Goal: Task Accomplishment & Management: Manage account settings

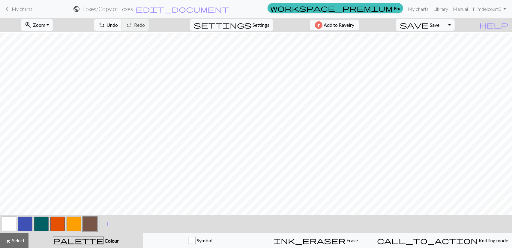
scroll to position [112, 0]
click at [11, 230] on button "button" at bounding box center [9, 223] width 14 height 14
click at [246, 22] on span "settings" at bounding box center [223, 25] width 58 height 8
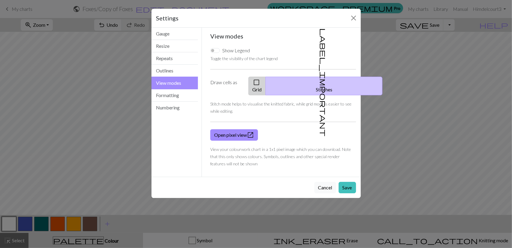
click at [260, 79] on span "check_box_outline_blank" at bounding box center [256, 82] width 7 height 8
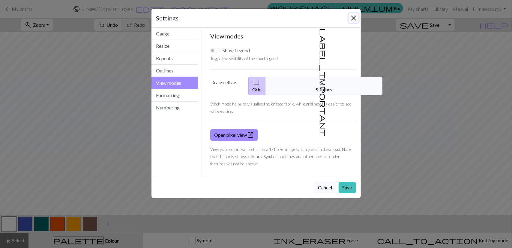
click at [352, 20] on button "Close" at bounding box center [354, 18] width 10 height 10
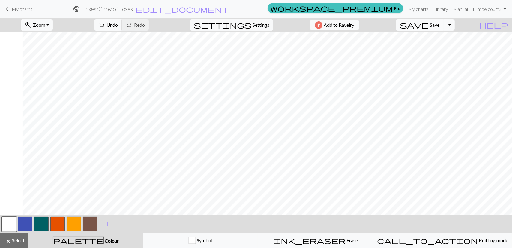
scroll to position [112, 82]
click at [41, 228] on button "button" at bounding box center [41, 223] width 14 height 14
click at [89, 226] on button "button" at bounding box center [90, 223] width 14 height 14
click at [79, 226] on button "button" at bounding box center [74, 223] width 14 height 14
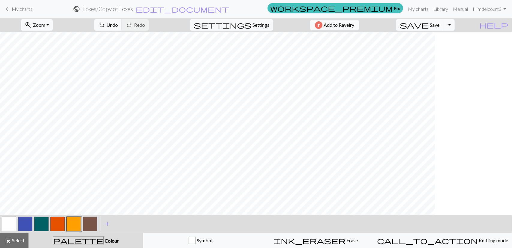
scroll to position [34, 0]
click at [12, 222] on button "button" at bounding box center [9, 223] width 14 height 14
click at [74, 224] on button "button" at bounding box center [74, 223] width 14 height 14
click at [429, 24] on span "save" at bounding box center [414, 25] width 29 height 8
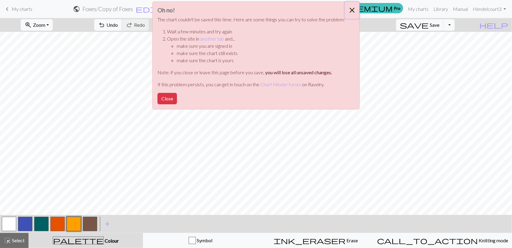
click at [354, 6] on button "Close" at bounding box center [352, 10] width 14 height 17
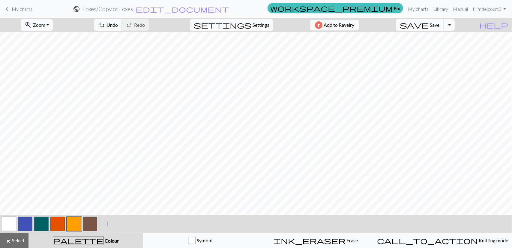
click at [440, 24] on span "Save" at bounding box center [435, 25] width 10 height 6
click at [455, 26] on button "Toggle Dropdown" at bounding box center [449, 24] width 11 height 11
click at [437, 37] on button "file_copy Save a copy" at bounding box center [405, 38] width 99 height 10
click at [240, 11] on span "edit_document" at bounding box center [193, 9] width 94 height 8
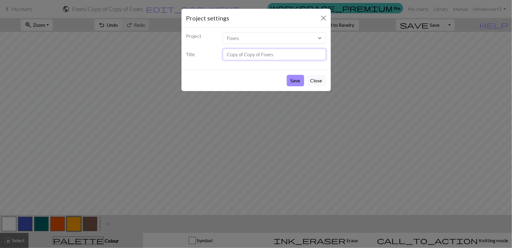
drag, startPoint x: 261, startPoint y: 54, endPoint x: 192, endPoint y: 52, distance: 68.5
click at [192, 52] on div "Title Copy of Copy of Foxes" at bounding box center [256, 54] width 147 height 11
type input "Blank background Foxes"
click at [287, 75] on button "Save" at bounding box center [295, 80] width 17 height 11
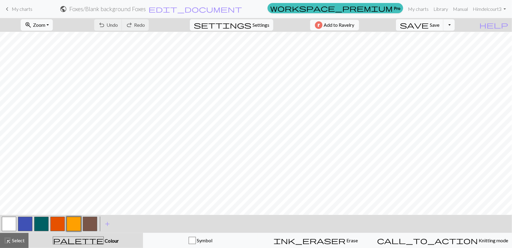
click at [19, 10] on span "My charts" at bounding box center [22, 9] width 21 height 6
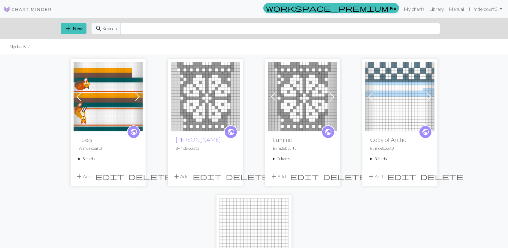
click at [100, 163] on div "public Foxes By mdelcourt3 5 charts Foxes delete Copy of Foxes delete Blank bac…" at bounding box center [108, 148] width 69 height 35
click at [92, 161] on summary "5 charts" at bounding box center [107, 159] width 59 height 6
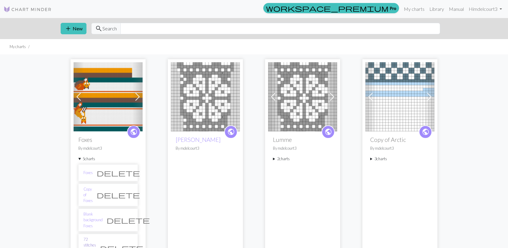
click at [89, 236] on link "72 stitches Foxes leaves" at bounding box center [89, 247] width 13 height 23
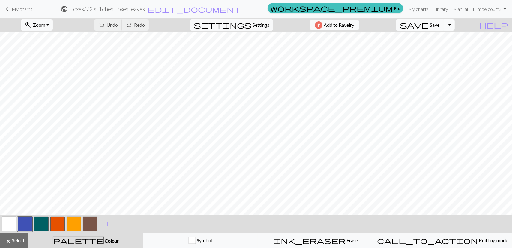
click at [455, 25] on button "Toggle Dropdown" at bounding box center [449, 24] width 11 height 11
click at [447, 49] on button "save_alt Download" at bounding box center [405, 48] width 99 height 10
click at [261, 23] on span "Settings" at bounding box center [261, 24] width 17 height 7
select select "aran"
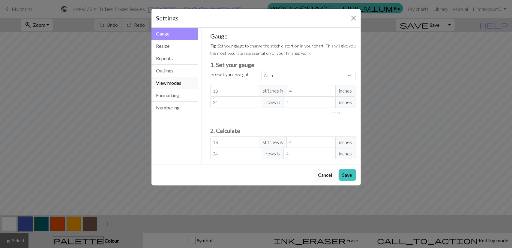
click at [176, 83] on button "View modes" at bounding box center [175, 83] width 47 height 12
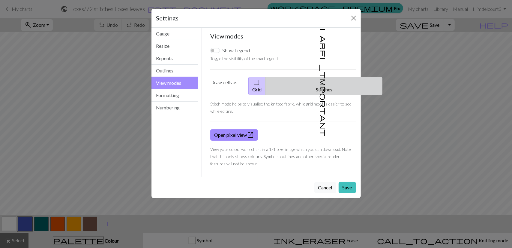
click at [322, 81] on span "label_important" at bounding box center [323, 82] width 8 height 108
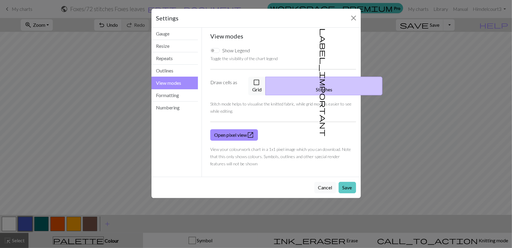
click at [349, 182] on button "Save" at bounding box center [347, 187] width 17 height 11
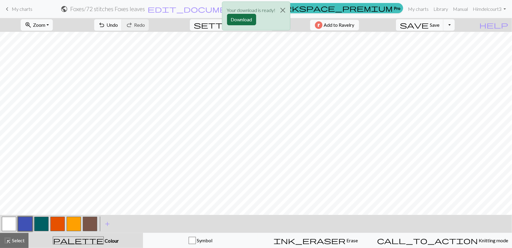
click at [249, 19] on button "Download" at bounding box center [241, 19] width 29 height 11
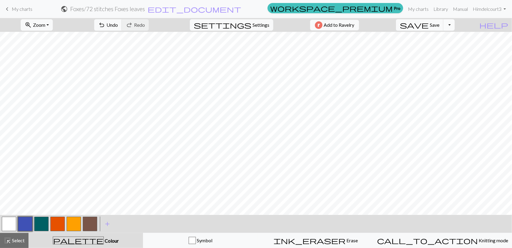
click at [455, 24] on button "Toggle Dropdown" at bounding box center [449, 24] width 11 height 11
click at [454, 44] on button "save_alt Download" at bounding box center [405, 48] width 99 height 10
click at [254, 27] on span "Settings" at bounding box center [261, 24] width 17 height 7
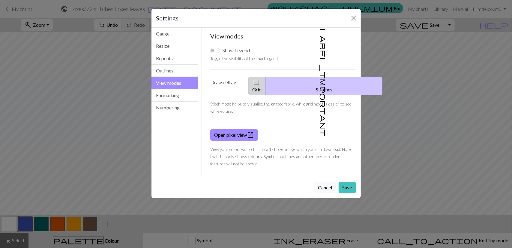
click at [260, 83] on span "check_box_outline_blank" at bounding box center [256, 82] width 7 height 8
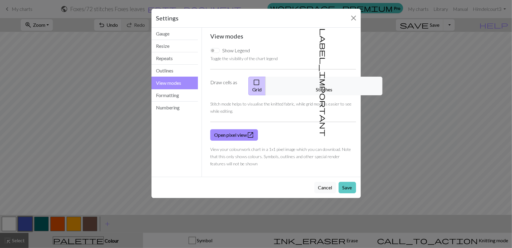
click at [347, 182] on button "Save" at bounding box center [347, 187] width 17 height 11
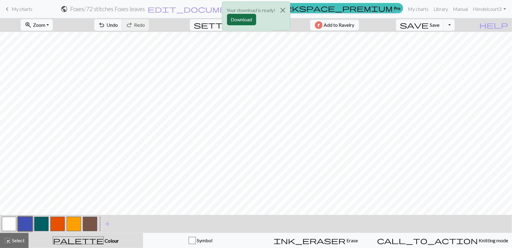
click at [244, 21] on button "Download" at bounding box center [241, 19] width 29 height 11
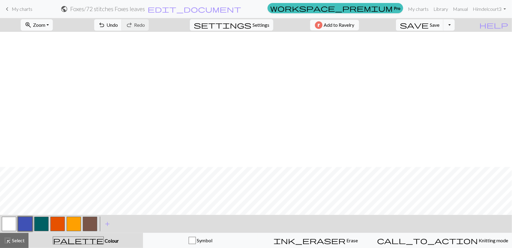
scroll to position [267, 0]
click at [455, 25] on button "Toggle Dropdown" at bounding box center [449, 24] width 11 height 11
click at [443, 38] on button "file_copy Save a copy" at bounding box center [405, 38] width 99 height 10
click at [156, 8] on h2 "Foxes / Copy of 72 stitches Foxes leaves" at bounding box center [107, 8] width 95 height 7
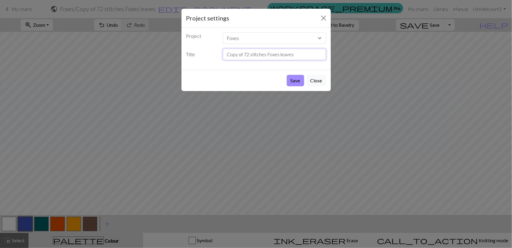
click at [247, 54] on input "Copy of 72 stitches Foxes leaves" at bounding box center [274, 54] width 103 height 11
click at [282, 55] on input "72 stitches Foxes leaves" at bounding box center [274, 54] width 103 height 11
type input "72 stitches Foxes snowflakes"
click at [294, 83] on button "Save" at bounding box center [295, 80] width 17 height 11
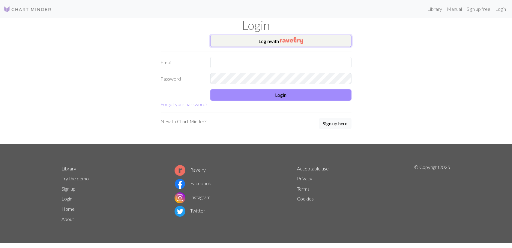
click at [274, 39] on button "Login with" at bounding box center [280, 41] width 141 height 12
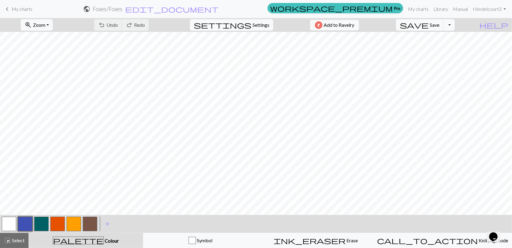
click at [20, 9] on span "My charts" at bounding box center [22, 9] width 21 height 6
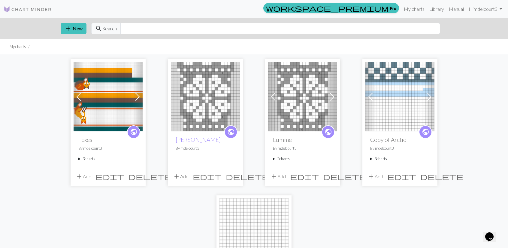
click at [88, 157] on summary "3 charts" at bounding box center [107, 159] width 59 height 6
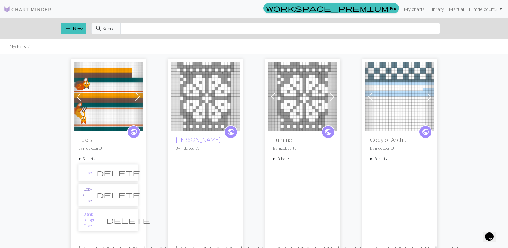
click at [91, 189] on link "Copy of Foxes" at bounding box center [87, 194] width 9 height 17
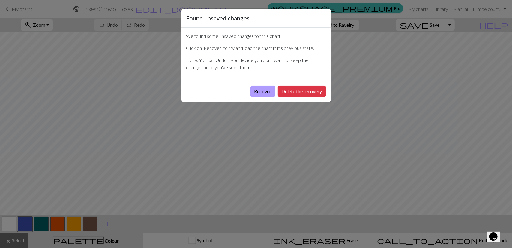
click at [268, 92] on button "Recover" at bounding box center [263, 91] width 25 height 11
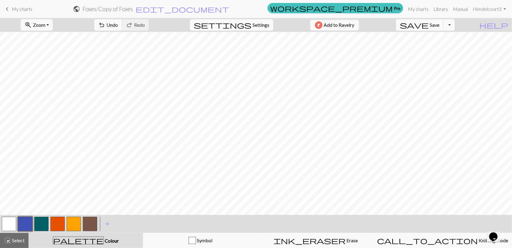
click at [440, 26] on span "Save" at bounding box center [435, 25] width 10 height 6
click at [455, 25] on button "Toggle Dropdown" at bounding box center [449, 24] width 11 height 11
click at [450, 39] on button "file_copy Save a copy" at bounding box center [405, 38] width 99 height 10
click at [240, 10] on span "edit_document" at bounding box center [193, 9] width 94 height 8
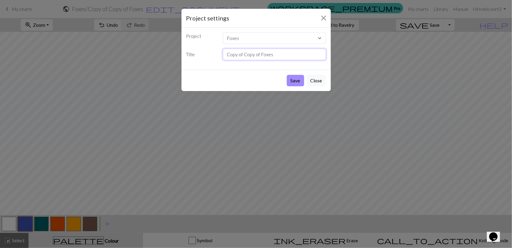
click at [260, 54] on input "Copy of Copy of Foxes" at bounding box center [274, 54] width 103 height 11
click at [274, 54] on input "72 stitches Foxes" at bounding box center [274, 54] width 103 height 11
type input "72 stitches Foxes leaves"
click at [287, 75] on button "Save" at bounding box center [295, 80] width 17 height 11
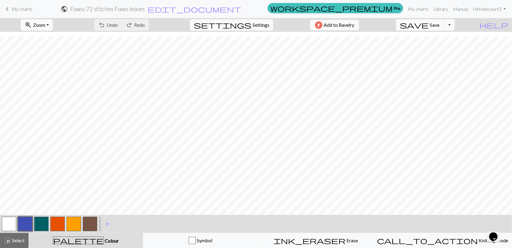
scroll to position [235, 0]
click at [61, 220] on button "button" at bounding box center [57, 223] width 14 height 14
click at [77, 221] on button "button" at bounding box center [74, 223] width 14 height 14
click at [60, 225] on button "button" at bounding box center [57, 223] width 14 height 14
click at [78, 223] on button "button" at bounding box center [74, 223] width 14 height 14
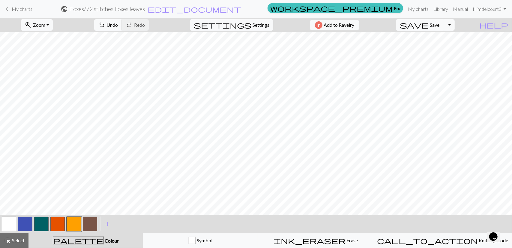
click at [89, 223] on button "button" at bounding box center [90, 223] width 14 height 14
click at [13, 222] on button "button" at bounding box center [9, 223] width 14 height 14
click at [68, 225] on button "button" at bounding box center [74, 223] width 14 height 14
click at [91, 224] on button "button" at bounding box center [90, 223] width 14 height 14
click at [61, 223] on button "button" at bounding box center [57, 223] width 14 height 14
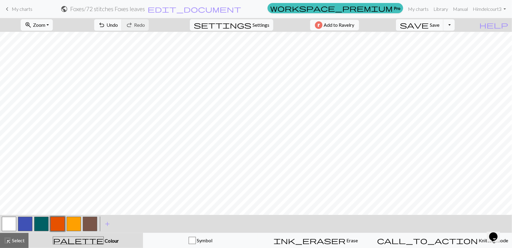
click at [10, 226] on button "button" at bounding box center [9, 223] width 14 height 14
click at [62, 225] on button "button" at bounding box center [57, 223] width 14 height 14
click at [10, 227] on button "button" at bounding box center [9, 223] width 14 height 14
click at [89, 224] on button "button" at bounding box center [90, 223] width 14 height 14
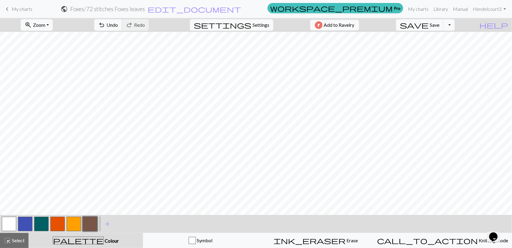
click at [76, 225] on button "button" at bounding box center [74, 223] width 14 height 14
click at [61, 223] on button "button" at bounding box center [57, 223] width 14 height 14
click at [71, 225] on button "button" at bounding box center [74, 223] width 14 height 14
click at [59, 226] on button "button" at bounding box center [57, 223] width 14 height 14
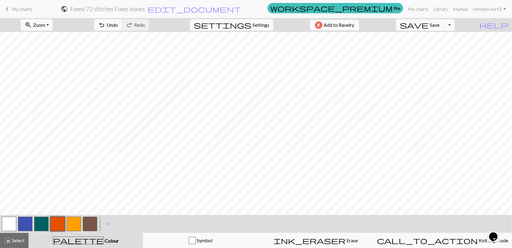
click at [73, 225] on button "button" at bounding box center [74, 223] width 14 height 14
click at [440, 23] on span "Save" at bounding box center [435, 25] width 10 height 6
click at [455, 25] on button "Toggle Dropdown" at bounding box center [449, 24] width 11 height 11
click at [455, 36] on button "file_copy Save a copy" at bounding box center [405, 38] width 99 height 10
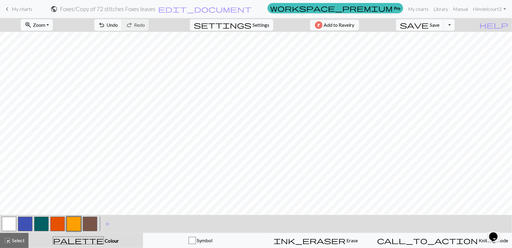
click at [156, 9] on h2 "Foxes / Copy of 72 stitches Foxes leaves" at bounding box center [107, 8] width 95 height 7
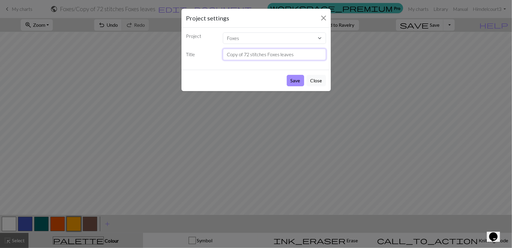
click at [243, 53] on input "Copy of 72 stitches Foxes leaves" at bounding box center [274, 54] width 103 height 11
click at [277, 56] on input "72 stitches Foxes leaves" at bounding box center [274, 54] width 103 height 11
type input "72 stitches Foxes blank"
click at [287, 75] on button "Save" at bounding box center [295, 80] width 17 height 11
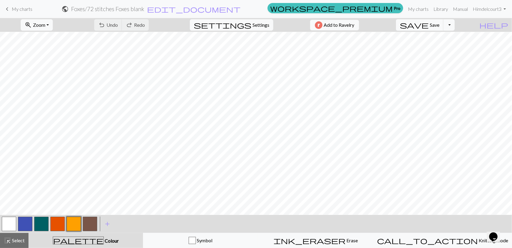
click at [14, 8] on span "My charts" at bounding box center [22, 9] width 21 height 6
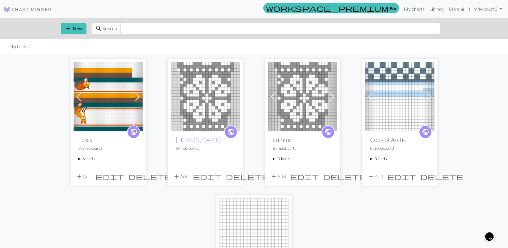
click at [90, 158] on summary "6 charts" at bounding box center [107, 159] width 59 height 6
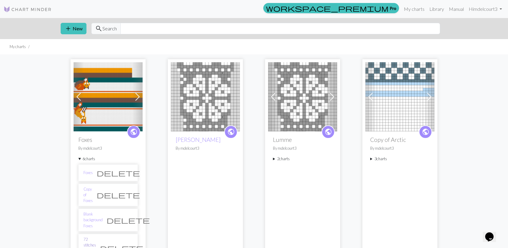
click at [96, 236] on link "72 stitches Foxes leaves" at bounding box center [89, 247] width 13 height 23
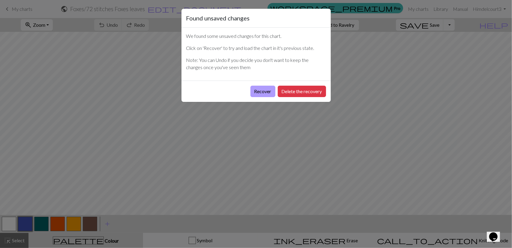
click at [269, 90] on button "Recover" at bounding box center [263, 91] width 25 height 11
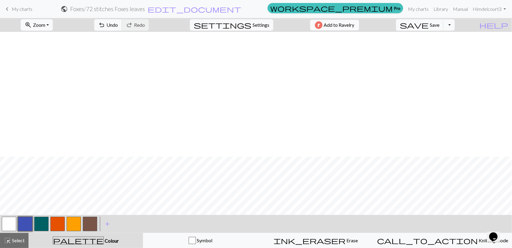
scroll to position [281, 0]
click at [72, 223] on button "button" at bounding box center [74, 223] width 14 height 14
click at [15, 221] on button "button" at bounding box center [9, 223] width 14 height 14
click at [77, 226] on button "button" at bounding box center [74, 223] width 14 height 14
click at [9, 228] on button "button" at bounding box center [9, 223] width 14 height 14
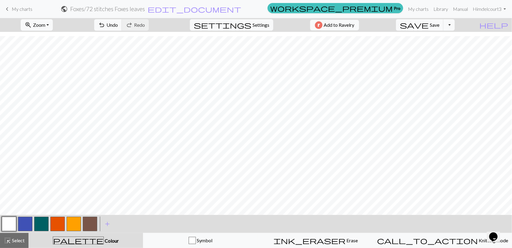
click at [72, 224] on button "button" at bounding box center [74, 223] width 14 height 14
click at [8, 224] on button "button" at bounding box center [9, 223] width 14 height 14
click at [74, 219] on button "button" at bounding box center [74, 223] width 14 height 14
click at [16, 221] on button "button" at bounding box center [9, 223] width 14 height 14
click at [73, 223] on button "button" at bounding box center [74, 223] width 14 height 14
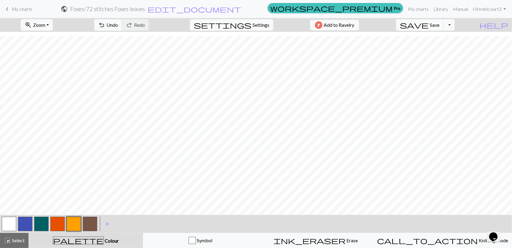
click at [6, 221] on button "button" at bounding box center [9, 223] width 14 height 14
click at [76, 219] on button "button" at bounding box center [74, 223] width 14 height 14
click at [11, 223] on button "button" at bounding box center [9, 223] width 14 height 14
click at [77, 229] on button "button" at bounding box center [74, 223] width 14 height 14
click at [11, 219] on button "button" at bounding box center [9, 223] width 14 height 14
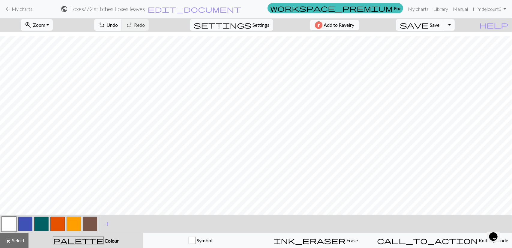
click at [77, 223] on button "button" at bounding box center [74, 223] width 14 height 14
click at [11, 225] on button "button" at bounding box center [9, 223] width 14 height 14
click at [75, 222] on button "button" at bounding box center [74, 223] width 14 height 14
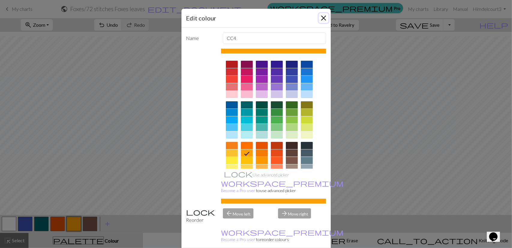
click at [323, 19] on button "Close" at bounding box center [324, 18] width 10 height 10
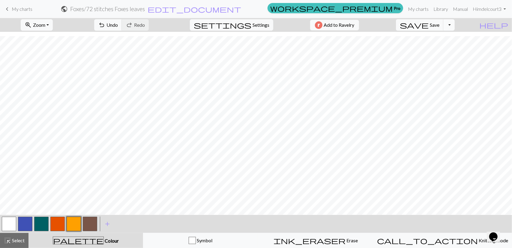
click at [455, 26] on button "Toggle Dropdown" at bounding box center [449, 24] width 11 height 11
click at [412, 27] on div "zoom_in Zoom Zoom Fit all Fit width Fit height 50% 100% 150% 200% undo Undo Und…" at bounding box center [238, 25] width 476 height 14
click at [248, 24] on span "settings" at bounding box center [223, 25] width 58 height 8
select select "aran"
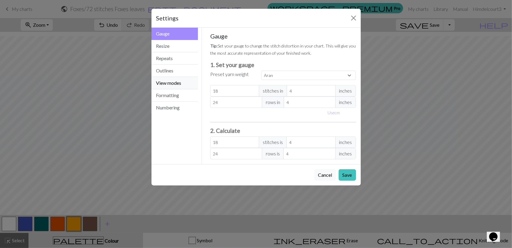
click at [174, 83] on button "View modes" at bounding box center [175, 83] width 47 height 12
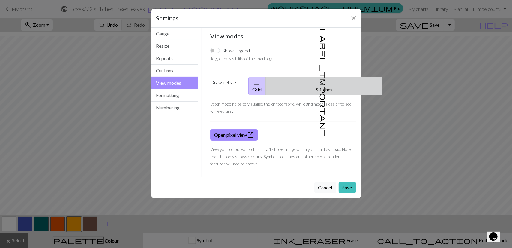
click at [328, 82] on button "label_important Stitches" at bounding box center [324, 86] width 117 height 19
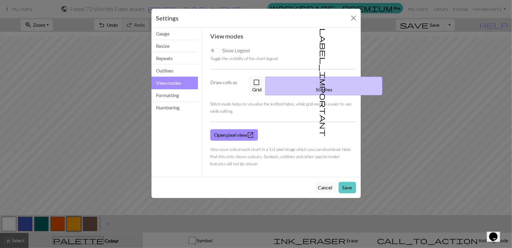
click at [346, 182] on button "Save" at bounding box center [347, 187] width 17 height 11
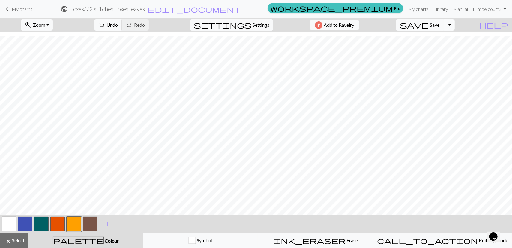
click at [455, 26] on button "Toggle Dropdown" at bounding box center [449, 24] width 11 height 11
click at [452, 48] on button "save_alt Download" at bounding box center [405, 48] width 99 height 10
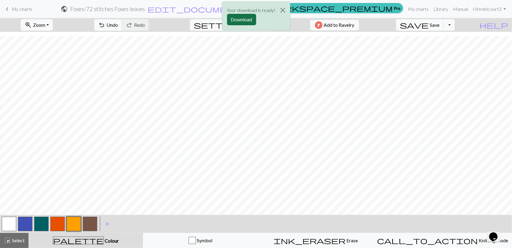
click at [243, 18] on button "Download" at bounding box center [241, 19] width 29 height 11
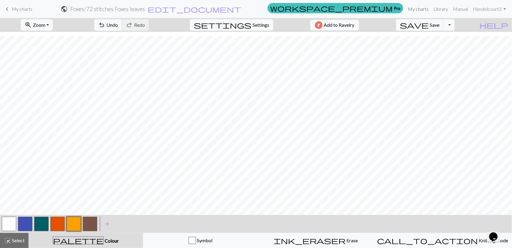
click at [423, 12] on link "My charts" at bounding box center [419, 9] width 26 height 12
click at [442, 24] on button "save Save Save" at bounding box center [420, 24] width 48 height 11
click at [455, 26] on button "Toggle Dropdown" at bounding box center [449, 24] width 11 height 11
click at [450, 41] on button "file_copy Save a copy" at bounding box center [405, 38] width 99 height 10
click at [156, 11] on h2 "Foxes / Copy of 72 stitches Foxes leaves" at bounding box center [107, 8] width 95 height 7
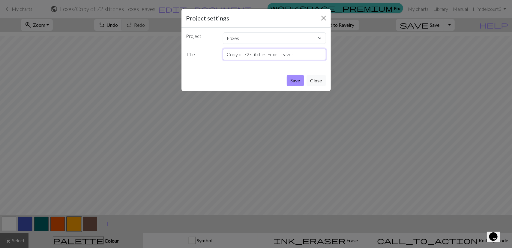
click at [245, 53] on input "Copy of 72 stitches Foxes leaves" at bounding box center [274, 54] width 103 height 11
click at [292, 52] on input "72 stitches Foxes leaves" at bounding box center [274, 54] width 103 height 11
type input "72 stitches Foxes leaves maple"
click at [287, 75] on button "Save" at bounding box center [295, 80] width 17 height 11
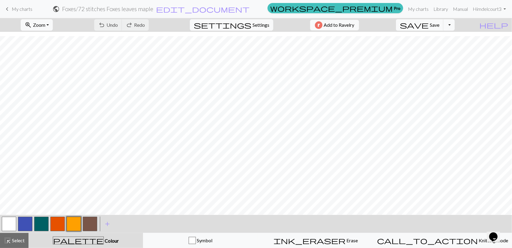
click at [21, 6] on link "keyboard_arrow_left My charts" at bounding box center [18, 9] width 29 height 10
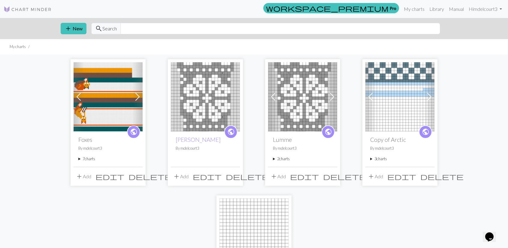
click at [83, 160] on summary "7 charts" at bounding box center [107, 159] width 59 height 6
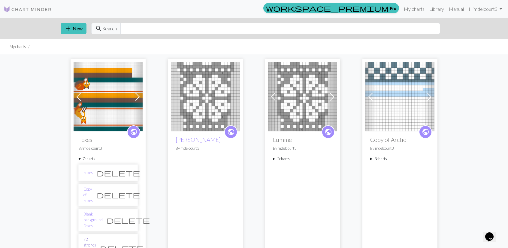
click at [92, 236] on link "72 stitches Foxes leaves" at bounding box center [89, 247] width 13 height 23
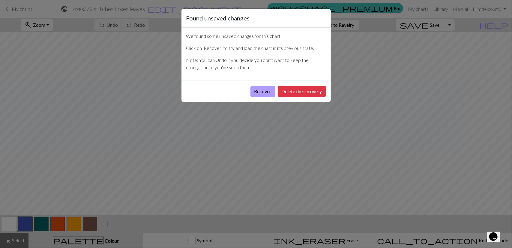
click at [265, 90] on button "Recover" at bounding box center [263, 91] width 25 height 11
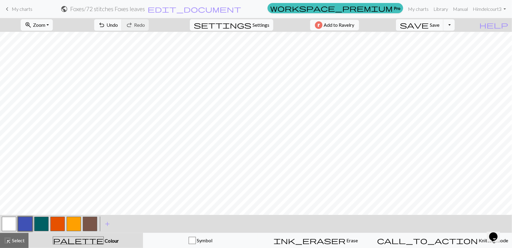
click at [262, 23] on span "Settings" at bounding box center [261, 24] width 17 height 7
select select "aran"
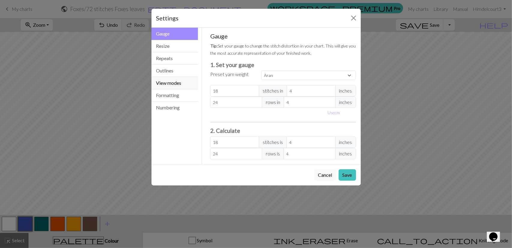
click at [175, 80] on button "View modes" at bounding box center [175, 83] width 47 height 12
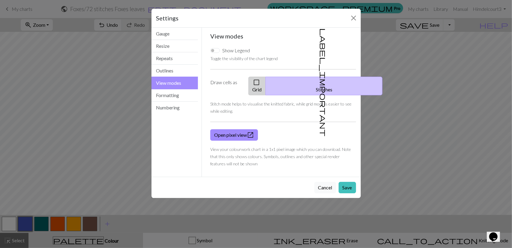
click at [260, 81] on span "check_box_outline_blank" at bounding box center [256, 82] width 7 height 8
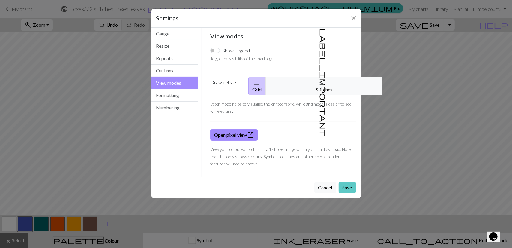
click at [343, 182] on button "Save" at bounding box center [347, 187] width 17 height 11
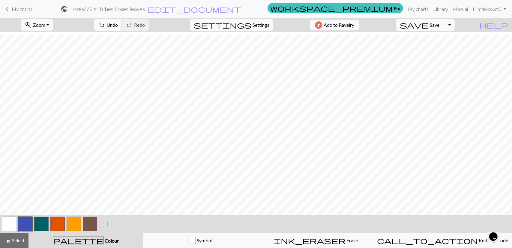
scroll to position [261, 0]
click at [8, 222] on button "button" at bounding box center [9, 223] width 14 height 14
click at [76, 226] on button "button" at bounding box center [74, 223] width 14 height 14
click at [14, 224] on button "button" at bounding box center [9, 223] width 14 height 14
click at [74, 225] on button "button" at bounding box center [74, 223] width 14 height 14
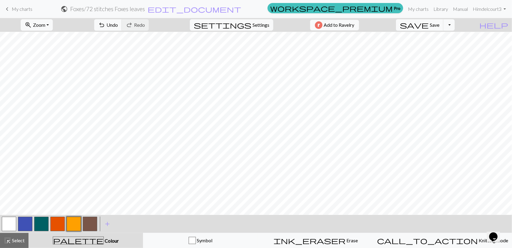
click at [8, 222] on button "button" at bounding box center [9, 223] width 14 height 14
click at [12, 221] on button "button" at bounding box center [9, 223] width 14 height 14
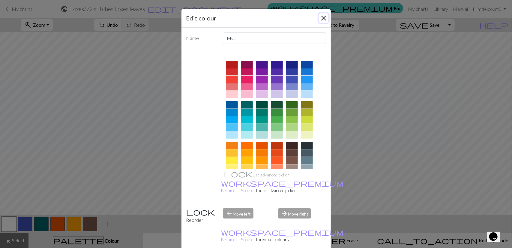
click at [321, 18] on button "Close" at bounding box center [324, 18] width 10 height 10
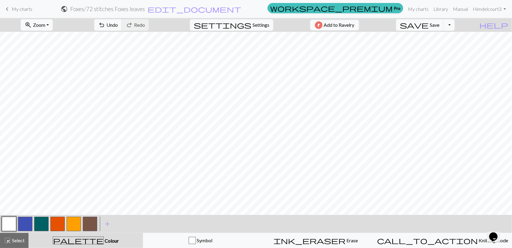
click at [4, 224] on button "button" at bounding box center [9, 223] width 14 height 14
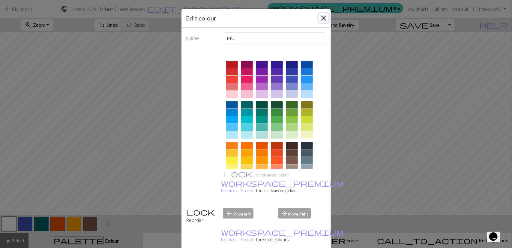
click at [322, 19] on button "Close" at bounding box center [324, 18] width 10 height 10
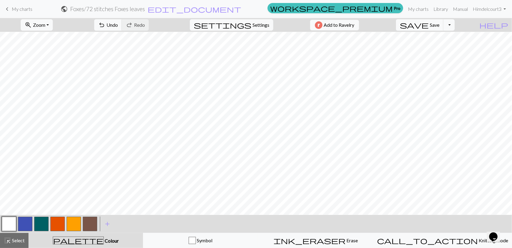
click at [78, 225] on button "button" at bounding box center [74, 223] width 14 height 14
click at [8, 222] on button "button" at bounding box center [9, 223] width 14 height 14
click at [73, 222] on button "button" at bounding box center [74, 223] width 14 height 14
click at [10, 226] on button "button" at bounding box center [9, 223] width 14 height 14
click at [6, 223] on button "button" at bounding box center [9, 223] width 14 height 14
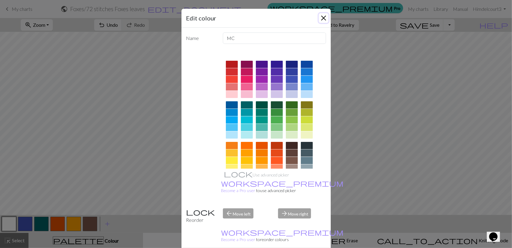
click at [321, 17] on button "Close" at bounding box center [324, 18] width 10 height 10
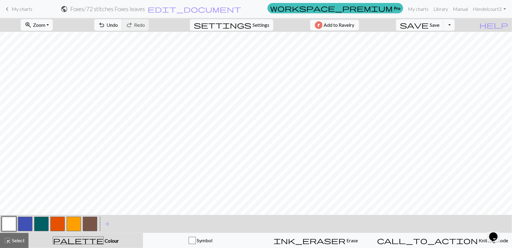
click at [58, 224] on button "button" at bounding box center [57, 223] width 14 height 14
click at [75, 227] on button "button" at bounding box center [74, 223] width 14 height 14
click at [11, 225] on button "button" at bounding box center [9, 223] width 14 height 14
click at [71, 224] on button "button" at bounding box center [74, 223] width 14 height 14
click at [7, 225] on button "button" at bounding box center [9, 223] width 14 height 14
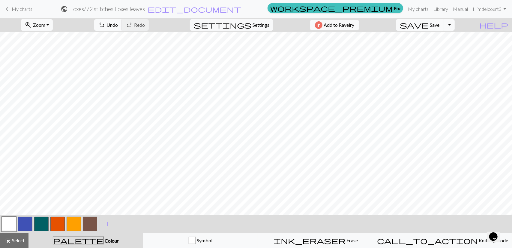
click at [77, 223] on button "button" at bounding box center [74, 223] width 14 height 14
click at [5, 226] on button "button" at bounding box center [9, 223] width 14 height 14
click at [70, 226] on button "button" at bounding box center [74, 223] width 14 height 14
click at [12, 224] on button "button" at bounding box center [9, 223] width 14 height 14
click at [75, 227] on button "button" at bounding box center [74, 223] width 14 height 14
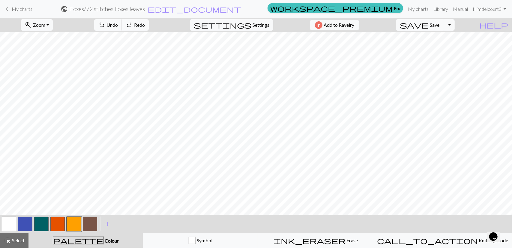
click at [11, 224] on button "button" at bounding box center [9, 223] width 14 height 14
click at [75, 225] on button "button" at bounding box center [74, 223] width 14 height 14
click at [13, 225] on button "button" at bounding box center [9, 223] width 14 height 14
click at [79, 222] on button "button" at bounding box center [74, 223] width 14 height 14
click at [14, 225] on button "button" at bounding box center [9, 223] width 14 height 14
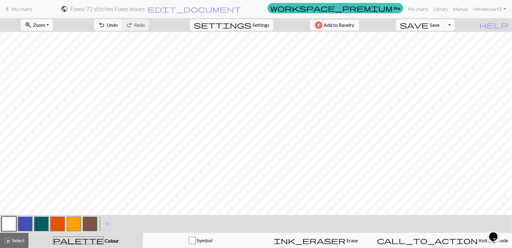
click at [74, 225] on button "button" at bounding box center [74, 223] width 14 height 14
click at [8, 223] on button "button" at bounding box center [9, 223] width 14 height 14
click at [76, 225] on button "button" at bounding box center [74, 223] width 14 height 14
click at [8, 225] on button "button" at bounding box center [9, 223] width 14 height 14
click at [68, 222] on button "button" at bounding box center [74, 223] width 14 height 14
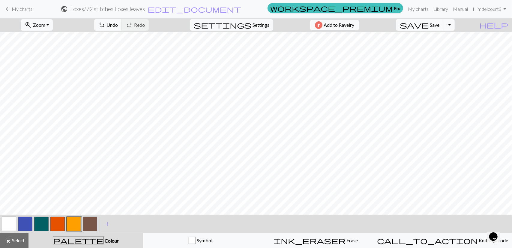
click at [8, 228] on button "button" at bounding box center [9, 223] width 14 height 14
click at [74, 220] on button "button" at bounding box center [74, 223] width 14 height 14
click at [11, 223] on button "button" at bounding box center [9, 223] width 14 height 14
click at [70, 225] on button "button" at bounding box center [74, 223] width 14 height 14
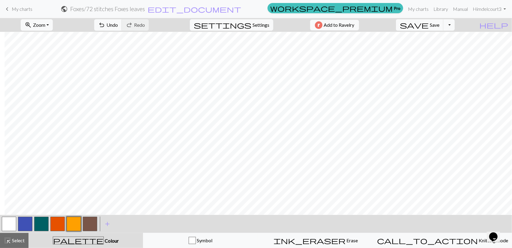
click at [12, 224] on button "button" at bounding box center [9, 223] width 14 height 14
click at [440, 25] on span "Save" at bounding box center [435, 25] width 10 height 6
click at [455, 26] on button "Toggle Dropdown" at bounding box center [449, 24] width 11 height 11
click at [447, 48] on button "save_alt Download" at bounding box center [405, 48] width 99 height 10
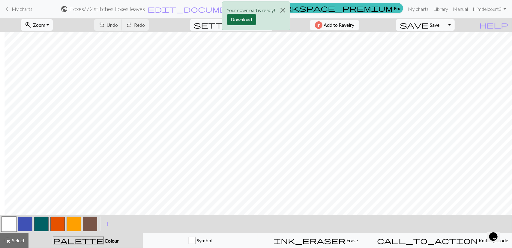
click at [243, 19] on button "Download" at bounding box center [241, 19] width 29 height 11
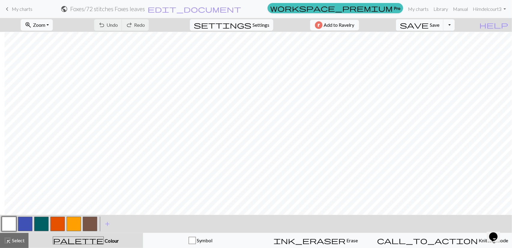
click at [319, 2] on nav "keyboard_arrow_left My charts public Foxes / 72 stitches Foxes leaves edit_docu…" at bounding box center [256, 9] width 512 height 18
click at [253, 24] on span "Settings" at bounding box center [261, 24] width 17 height 7
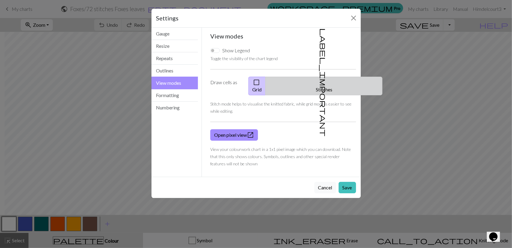
click at [328, 77] on button "label_important Stitches" at bounding box center [324, 86] width 117 height 19
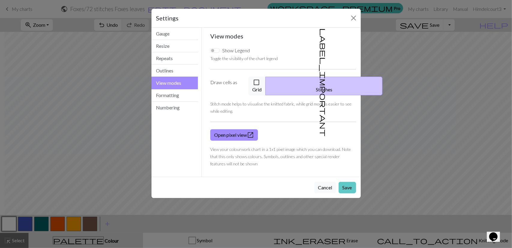
click at [345, 182] on button "Save" at bounding box center [347, 187] width 17 height 11
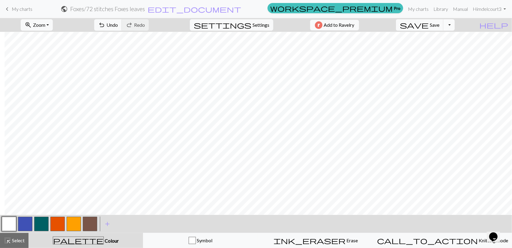
click at [455, 24] on button "Toggle Dropdown" at bounding box center [449, 24] width 11 height 11
click at [443, 47] on button "save_alt Download" at bounding box center [405, 48] width 99 height 10
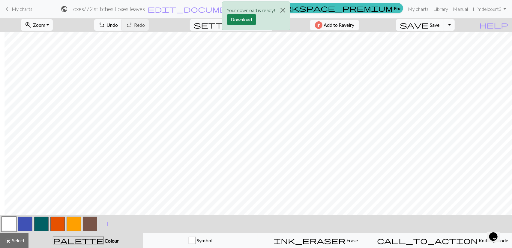
click at [237, 18] on button "Download" at bounding box center [241, 19] width 29 height 11
